Goal: Transaction & Acquisition: Purchase product/service

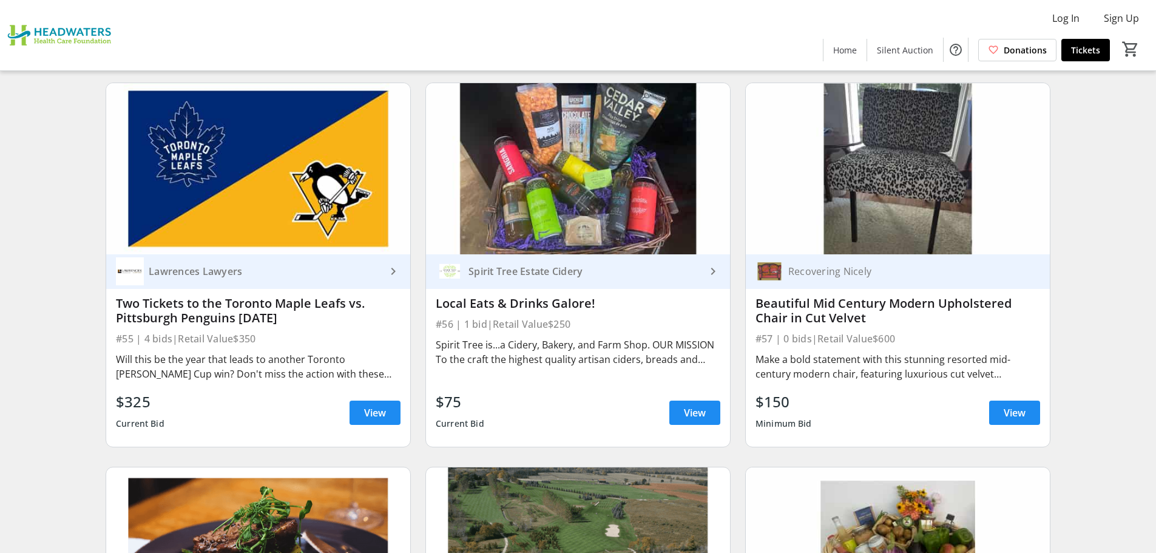
scroll to position [6860, 0]
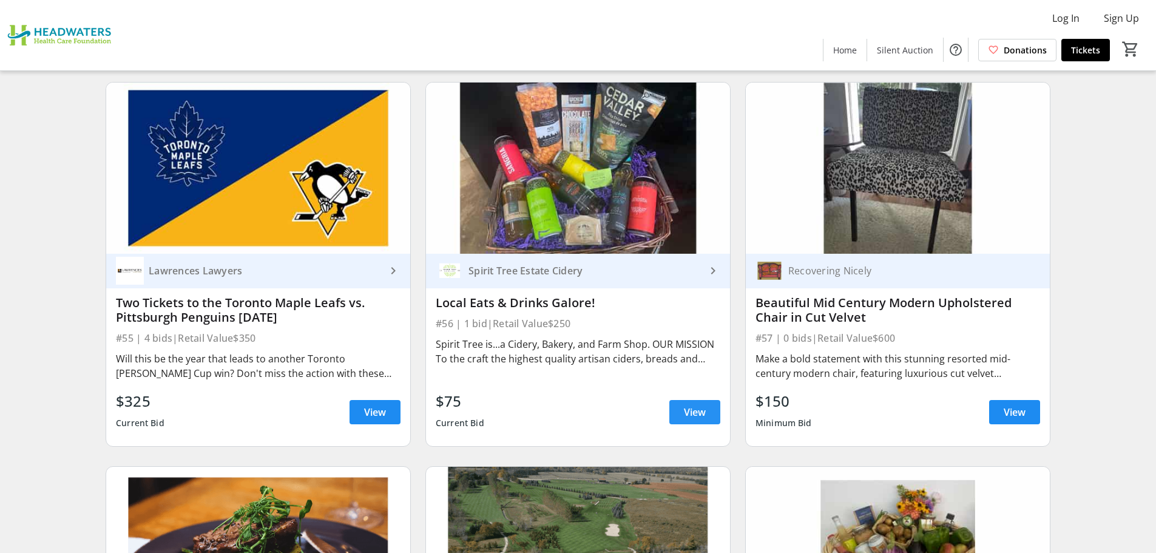
click at [693, 405] on span "View" at bounding box center [695, 412] width 22 height 15
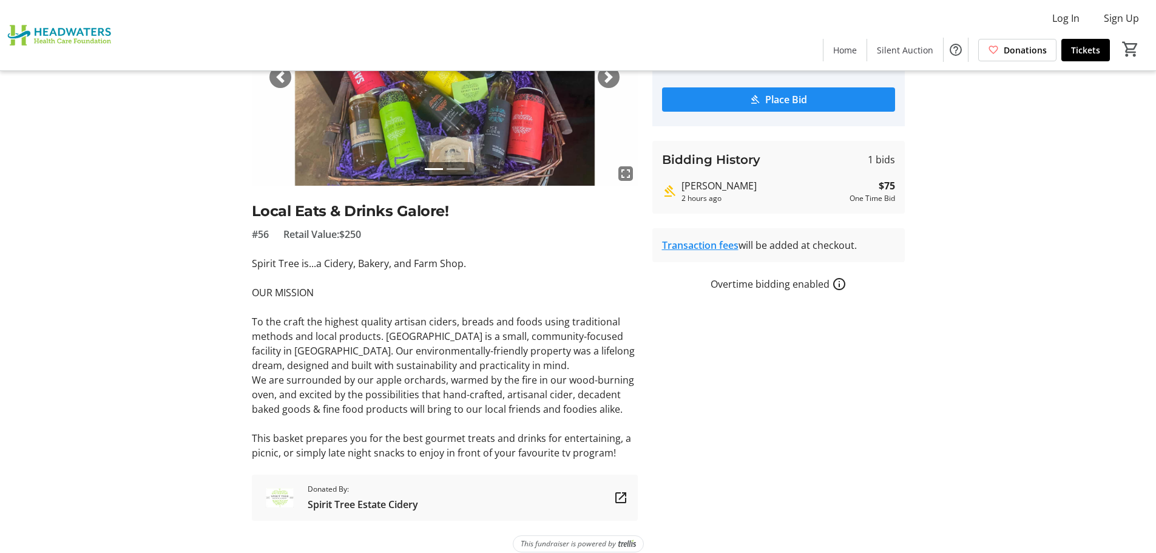
scroll to position [160, 0]
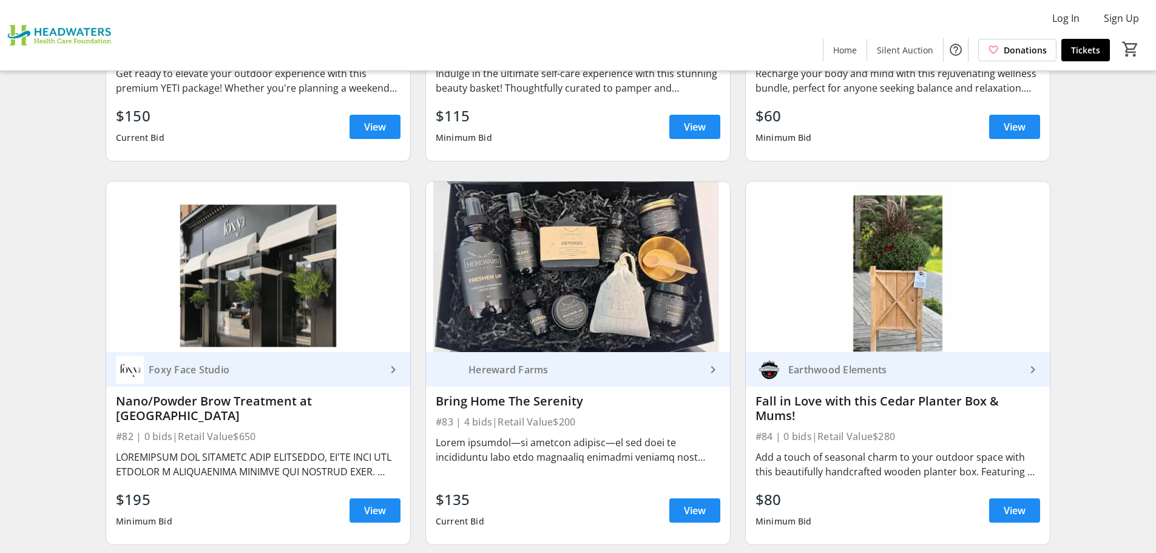
scroll to position [10180, 0]
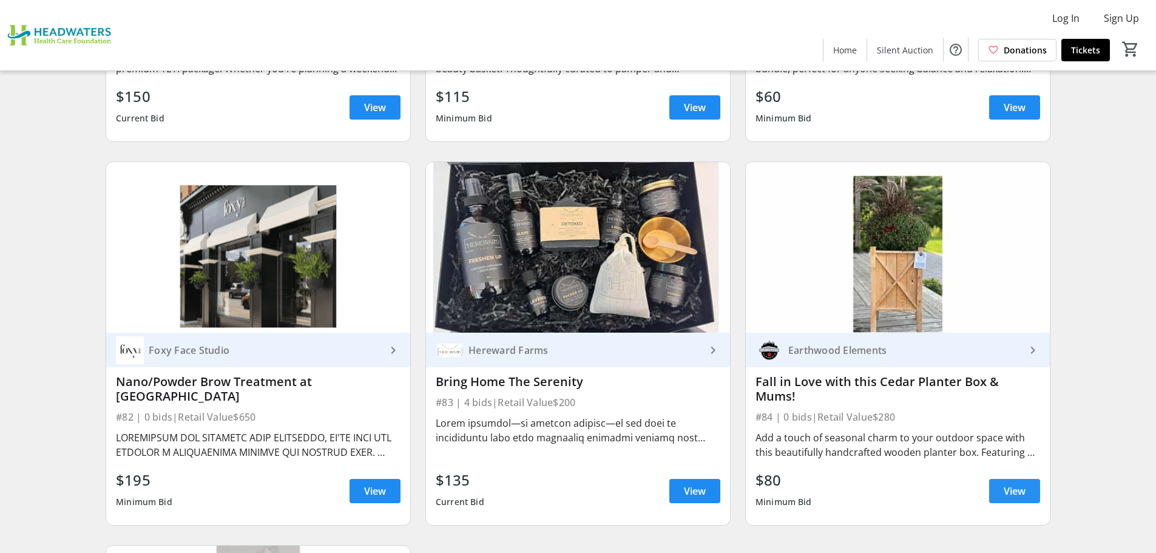
click at [1011, 484] on span "View" at bounding box center [1015, 491] width 22 height 15
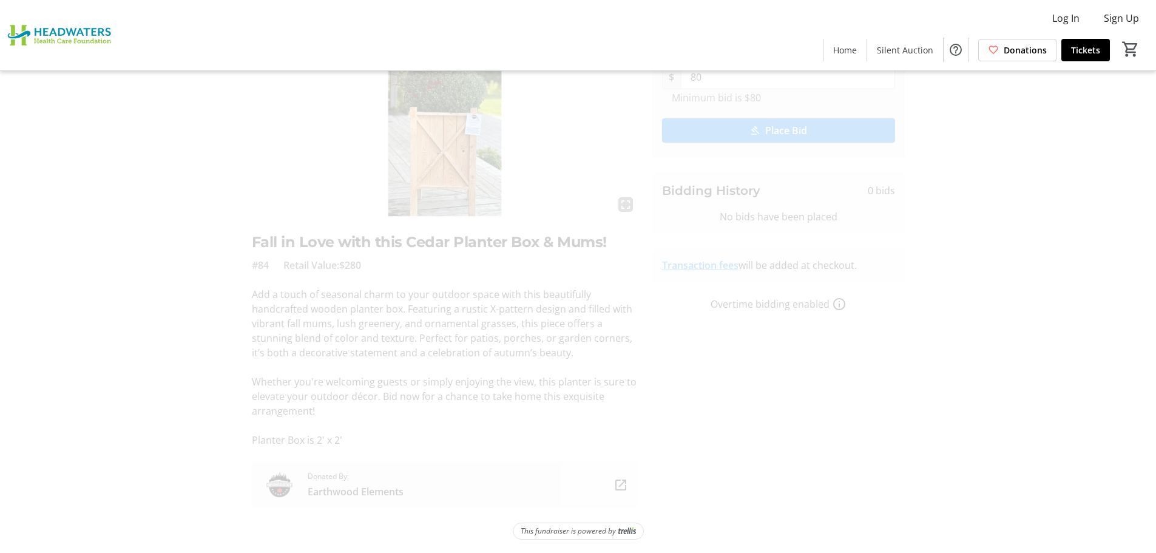
scroll to position [117, 0]
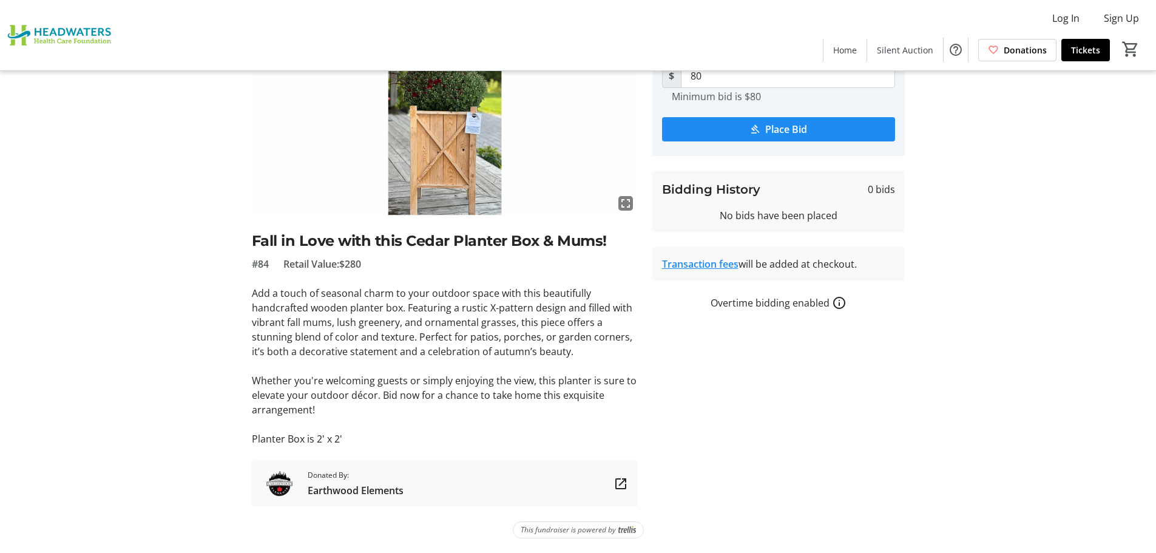
click at [356, 310] on p "Add a touch of seasonal charm to your outdoor space with this beautifully handc…" at bounding box center [445, 322] width 386 height 73
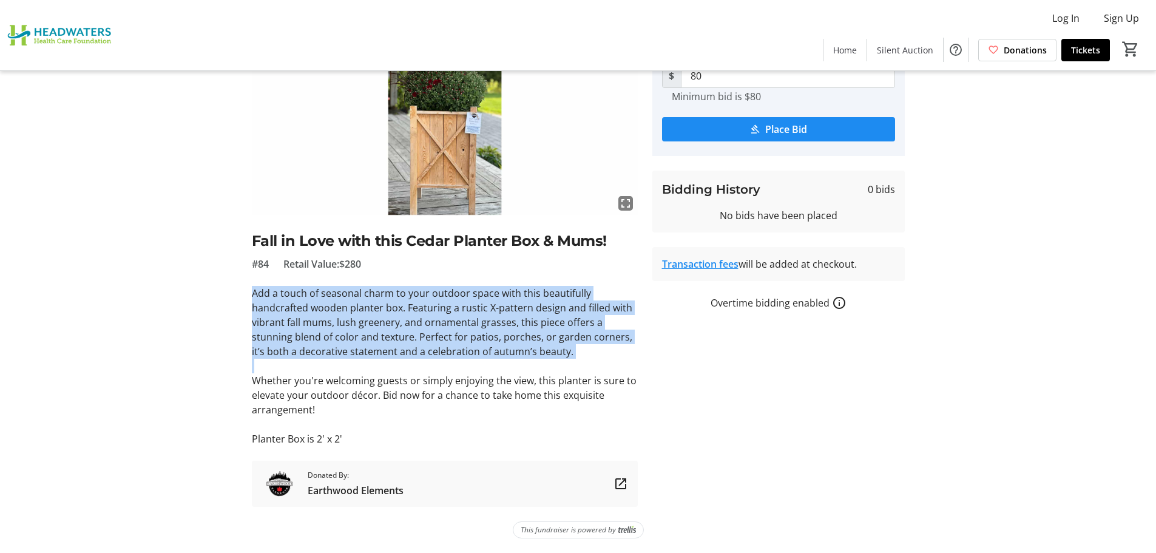
click at [356, 310] on p "Add a touch of seasonal charm to your outdoor space with this beautifully handc…" at bounding box center [445, 322] width 386 height 73
click at [407, 319] on p "Add a touch of seasonal charm to your outdoor space with this beautifully handc…" at bounding box center [445, 322] width 386 height 73
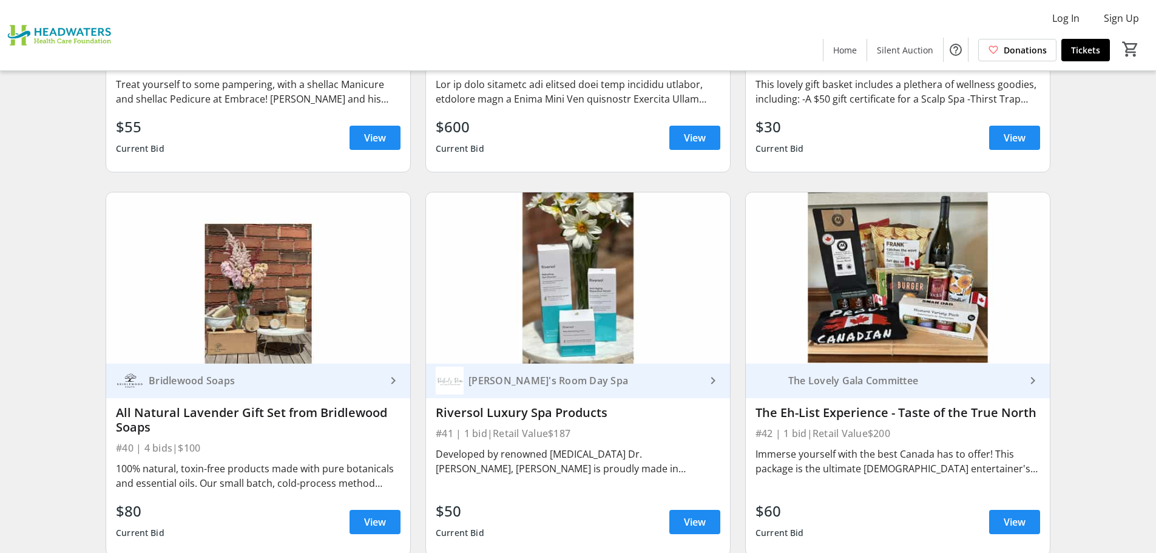
scroll to position [4837, 0]
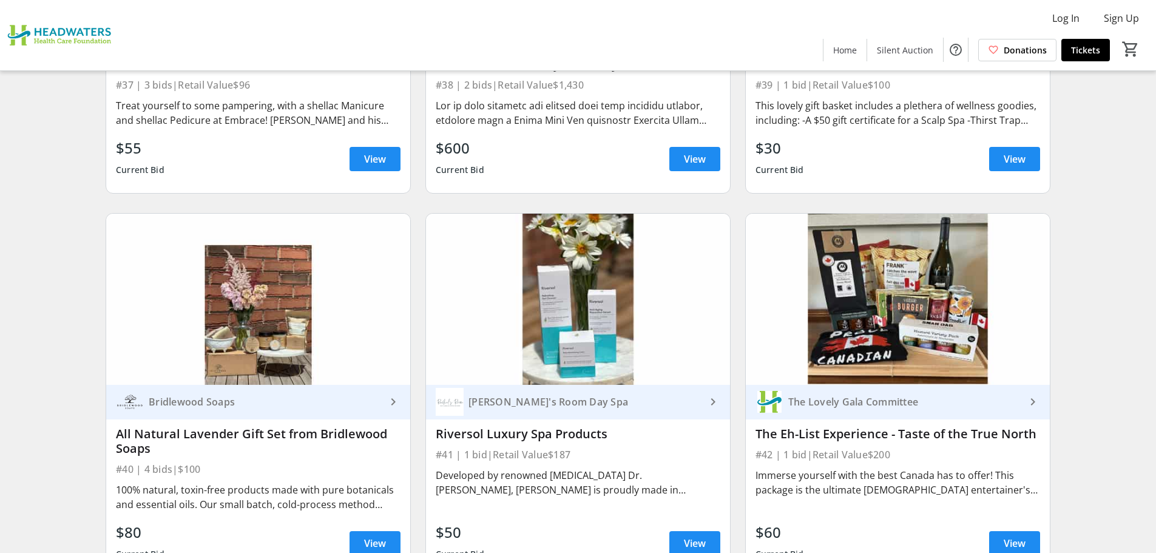
click at [820, 396] on div "The Lovely Gala Committee" at bounding box center [905, 402] width 242 height 12
click at [213, 398] on div "Bridlewood Soaps" at bounding box center [251, 402] width 270 height 28
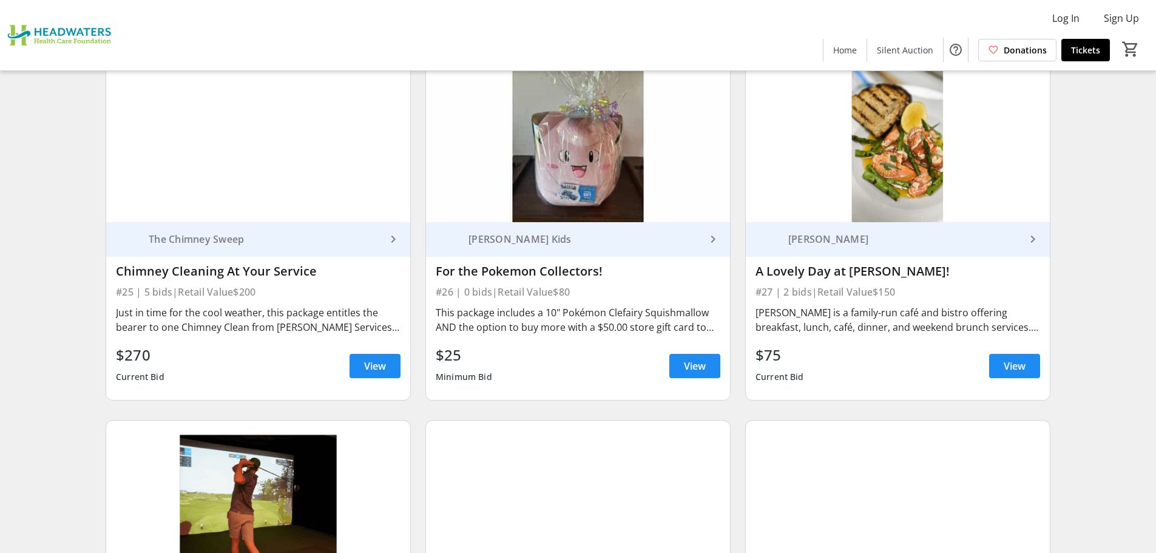
scroll to position [2834, 0]
